Goal: Communication & Community: Answer question/provide support

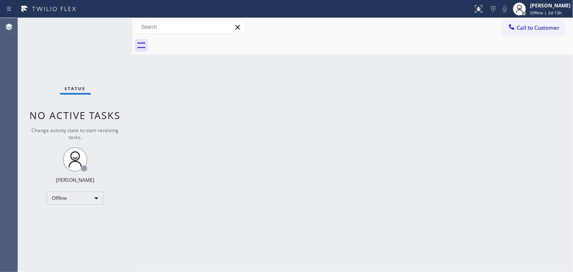
click at [169, 90] on div "Back to Dashboard Change Sender ID Customers Technicians Select a contact Outbo…" at bounding box center [352, 145] width 441 height 255
click at [156, 73] on div "Back to Dashboard Change Sender ID Customers Technicians Select a contact Outbo…" at bounding box center [352, 145] width 441 height 255
click at [159, 63] on div "Back to Dashboard Change Sender ID Customers Technicians Select a contact Outbo…" at bounding box center [352, 145] width 441 height 255
drag, startPoint x: 326, startPoint y: 0, endPoint x: 194, endPoint y: 75, distance: 152.2
click at [194, 75] on div "Back to Dashboard Change Sender ID Customers Technicians Select a contact Outbo…" at bounding box center [352, 145] width 441 height 255
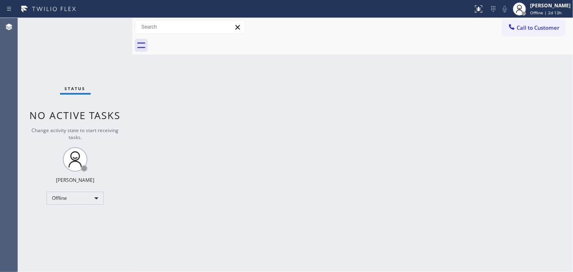
click at [183, 105] on div "Back to Dashboard Change Sender ID Customers Technicians Select a contact Outbo…" at bounding box center [352, 145] width 441 height 255
drag, startPoint x: 458, startPoint y: 189, endPoint x: 566, endPoint y: 172, distance: 109.6
click at [458, 189] on div "Back to Dashboard Change Sender ID Customers Technicians Select a contact Outbo…" at bounding box center [352, 145] width 441 height 255
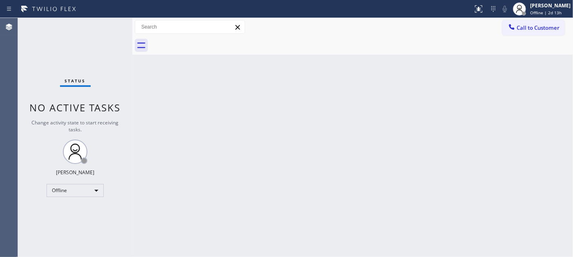
drag, startPoint x: 180, startPoint y: 70, endPoint x: 295, endPoint y: 65, distance: 114.9
click at [180, 70] on div "Back to Dashboard Change Sender ID Customers Technicians Select a contact Outbo…" at bounding box center [352, 137] width 441 height 239
click at [141, 107] on div "Back to Dashboard Change Sender ID Customers Technicians Select a contact Outbo…" at bounding box center [352, 137] width 441 height 239
click at [185, 103] on div "Back to Dashboard Change Sender ID Customers Technicians Select a contact Outbo…" at bounding box center [352, 137] width 441 height 239
click at [535, 12] on span "Offline | 2d 13h" at bounding box center [545, 13] width 31 height 6
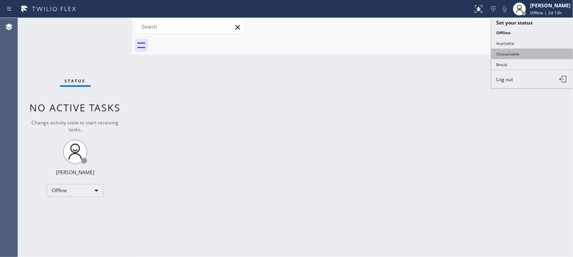
click at [512, 52] on button "Unavailable" at bounding box center [532, 54] width 82 height 11
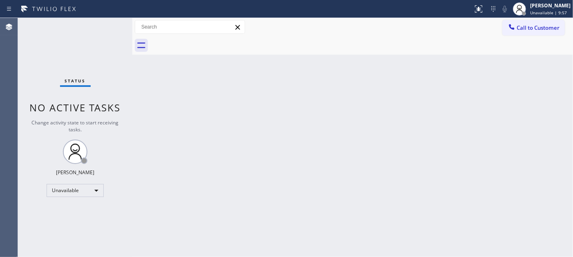
click at [203, 112] on div "Back to Dashboard Change Sender ID Customers Technicians Select a contact Outbo…" at bounding box center [352, 137] width 441 height 239
drag, startPoint x: 152, startPoint y: 98, endPoint x: 194, endPoint y: 75, distance: 48.5
click at [152, 98] on div "Back to Dashboard Change Sender ID Customers Technicians Select a contact Outbo…" at bounding box center [352, 137] width 441 height 239
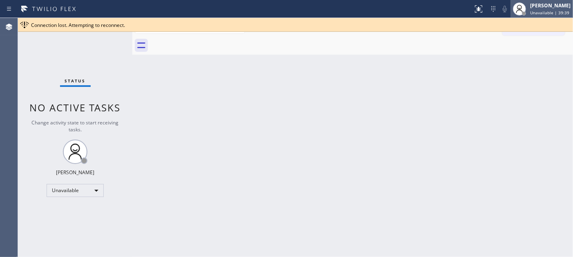
click at [537, 11] on span "Unavailable | 39:39" at bounding box center [549, 13] width 39 height 6
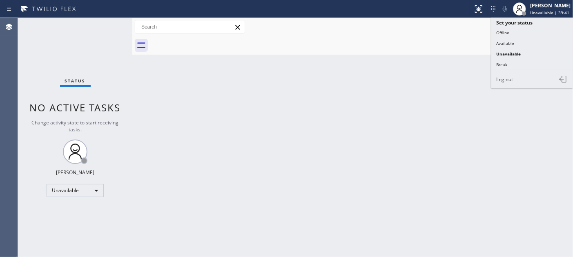
click at [430, 60] on div "Back to Dashboard Change Sender ID Customers Technicians Select a contact Outbo…" at bounding box center [352, 137] width 441 height 239
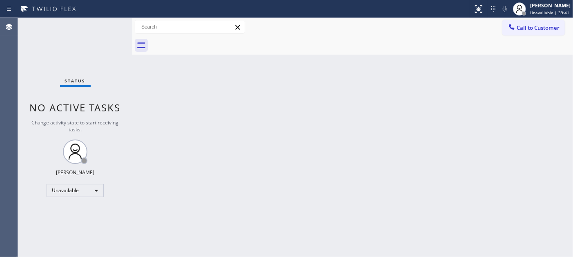
click at [529, 27] on span "Call to Customer" at bounding box center [538, 27] width 43 height 7
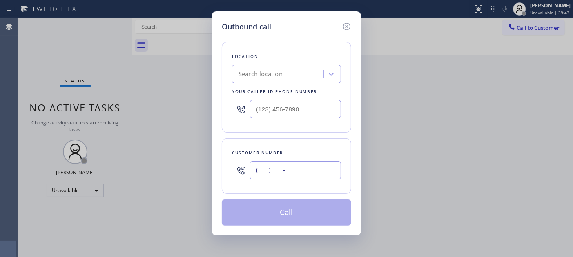
click at [302, 175] on input "(___) ___-____" at bounding box center [295, 170] width 91 height 18
paste input "760) 758-0339"
type input "(760) 758-0339"
drag, startPoint x: 264, startPoint y: 113, endPoint x: 227, endPoint y: 112, distance: 37.6
click at [234, 112] on div "(___) ___-____" at bounding box center [286, 109] width 109 height 27
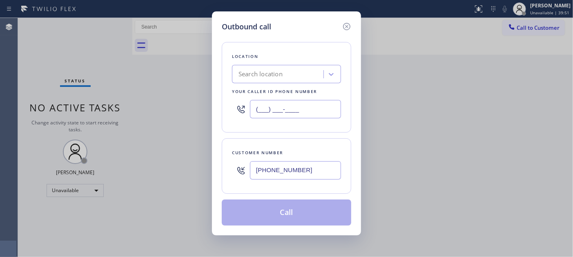
paste input "888) 594-8869"
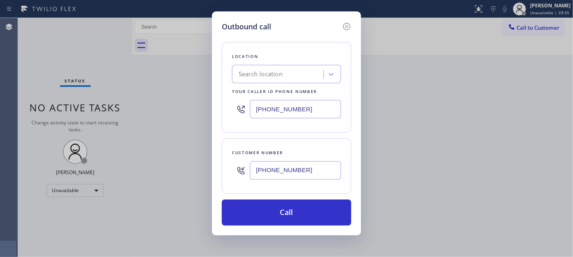
drag, startPoint x: 304, startPoint y: 114, endPoint x: 243, endPoint y: 112, distance: 60.9
click at [243, 112] on div "(888) 594-8869" at bounding box center [286, 109] width 109 height 27
paste input "text"
drag, startPoint x: 309, startPoint y: 105, endPoint x: 231, endPoint y: 97, distance: 78.1
click at [218, 97] on div "Outbound call Location Search location Your caller id phone number (888) 594-88…" at bounding box center [286, 123] width 149 height 224
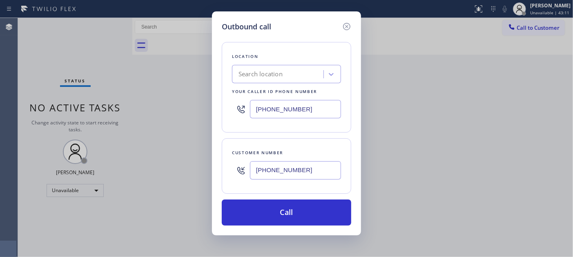
paste input "347) 284-617"
type input "(347) 284-6179"
drag, startPoint x: 307, startPoint y: 174, endPoint x: 202, endPoint y: 163, distance: 105.5
click at [186, 162] on div "Outbound call Location Search location Your caller id phone number (347) 284-61…" at bounding box center [286, 128] width 573 height 257
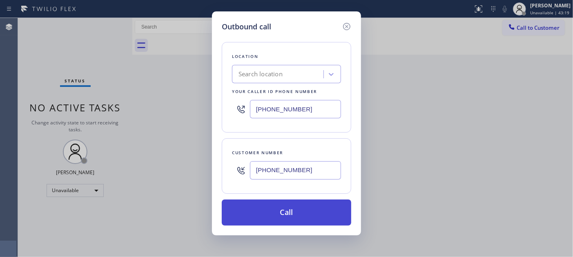
paste input "646) 401-1081"
type input "(646) 401-1081"
click at [316, 208] on button "Call" at bounding box center [287, 213] width 130 height 26
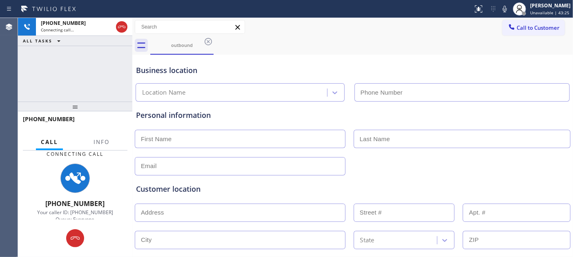
drag, startPoint x: 78, startPoint y: 104, endPoint x: 77, endPoint y: 44, distance: 60.5
click at [77, 52] on div "+16464011081 Connecting call… ALL TASKS ALL TASKS ACTIVE TASKS TASKS IN WRAP UP…" at bounding box center [75, 137] width 114 height 239
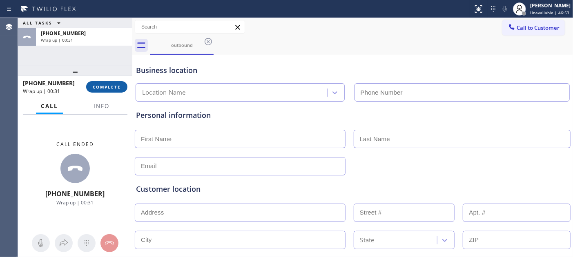
click at [107, 86] on span "COMPLETE" at bounding box center [107, 87] width 28 height 6
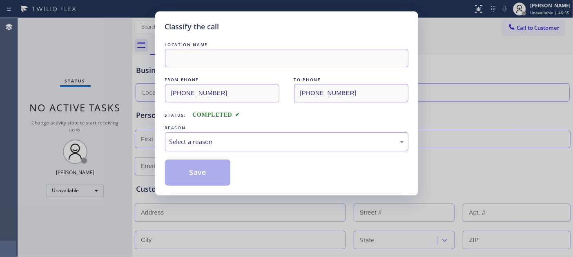
click at [258, 152] on div "LOCATION NAME FROM PHONE (347) 284-6179 TO PHONE (646) 401-1081 Status: COMPLET…" at bounding box center [286, 112] width 243 height 145
click at [258, 150] on div "Select a reason" at bounding box center [286, 141] width 243 height 19
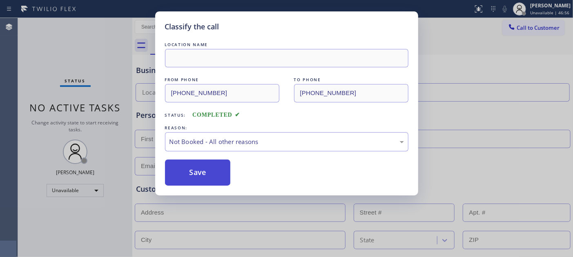
click at [198, 169] on button "Save" at bounding box center [198, 173] width 66 height 26
